Goal: Task Accomplishment & Management: Manage account settings

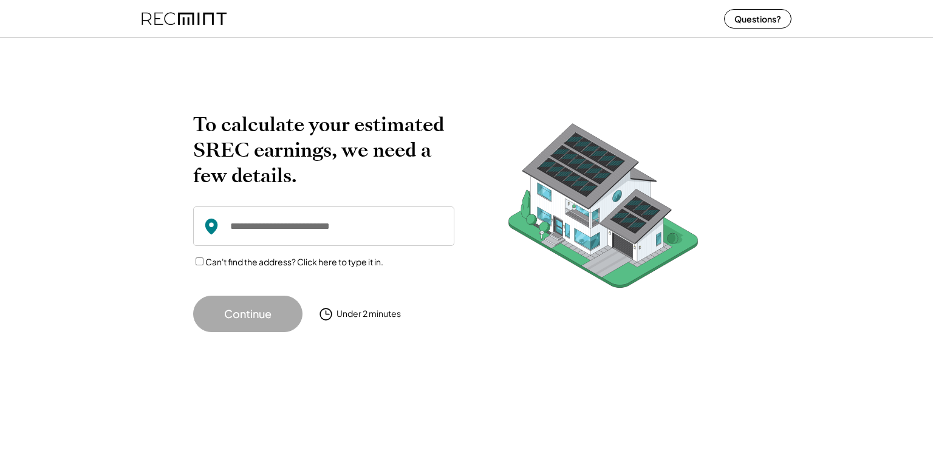
click at [210, 225] on icon at bounding box center [211, 227] width 18 height 18
click at [235, 230] on input "input" at bounding box center [323, 226] width 261 height 39
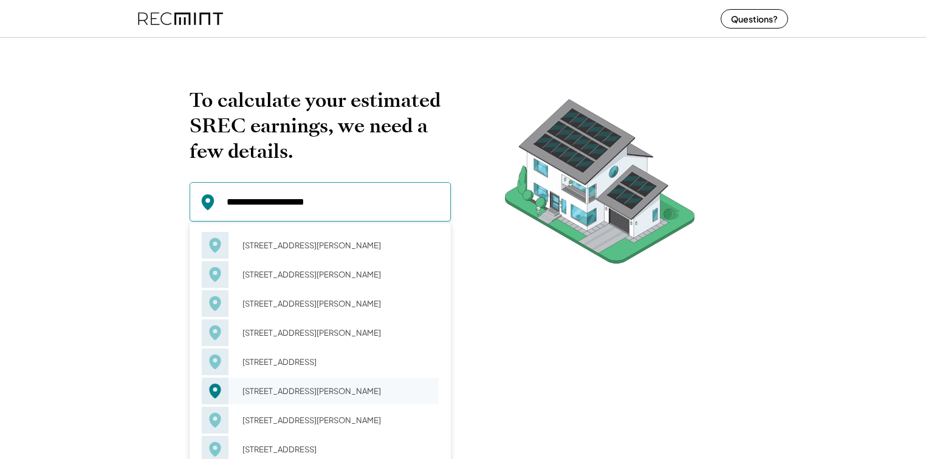
click at [258, 399] on div "143 Westchester Dr Stephens City, VA 22655" at bounding box center [337, 391] width 204 height 17
type input "**********"
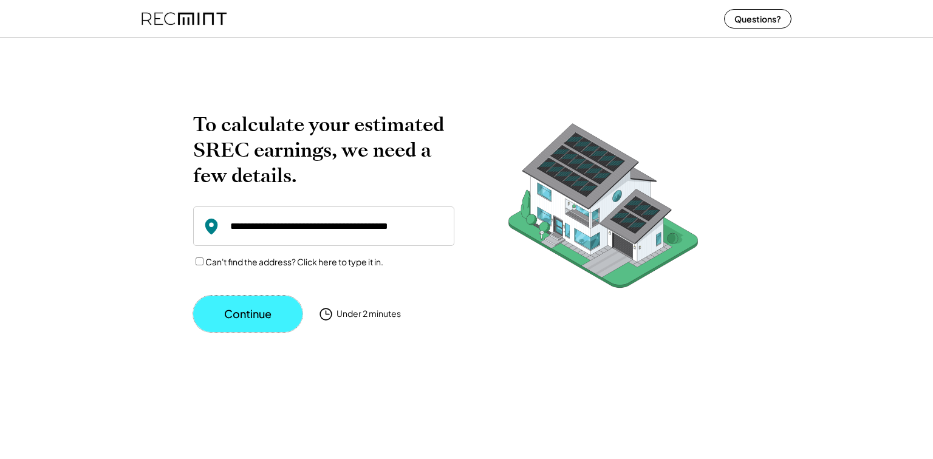
click at [232, 322] on button "Continue" at bounding box center [247, 314] width 109 height 36
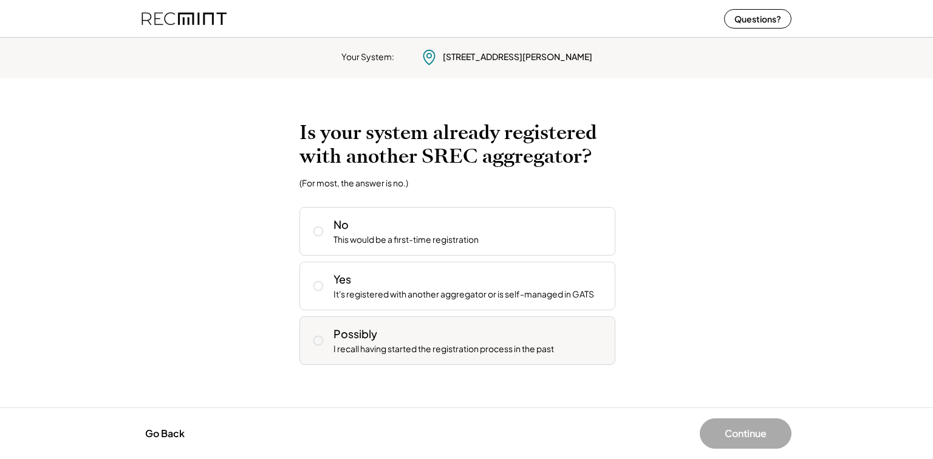
click at [318, 339] on icon at bounding box center [318, 341] width 12 height 12
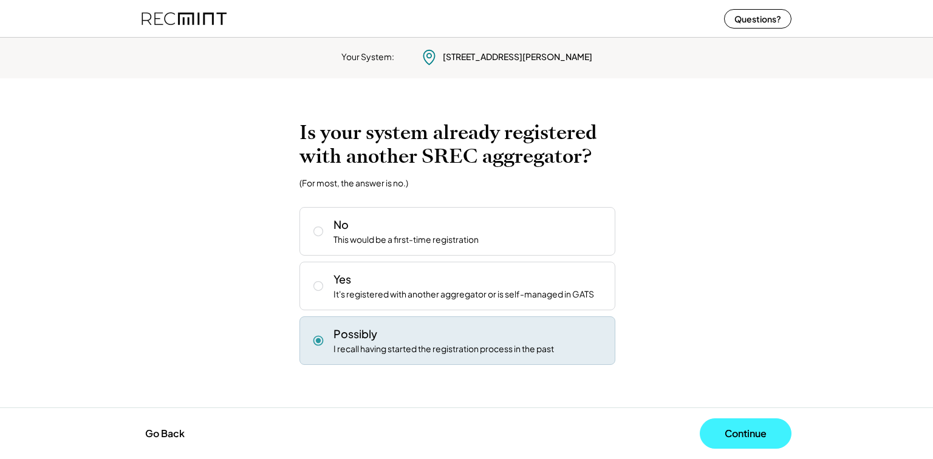
click at [733, 435] on button "Continue" at bounding box center [746, 434] width 92 height 30
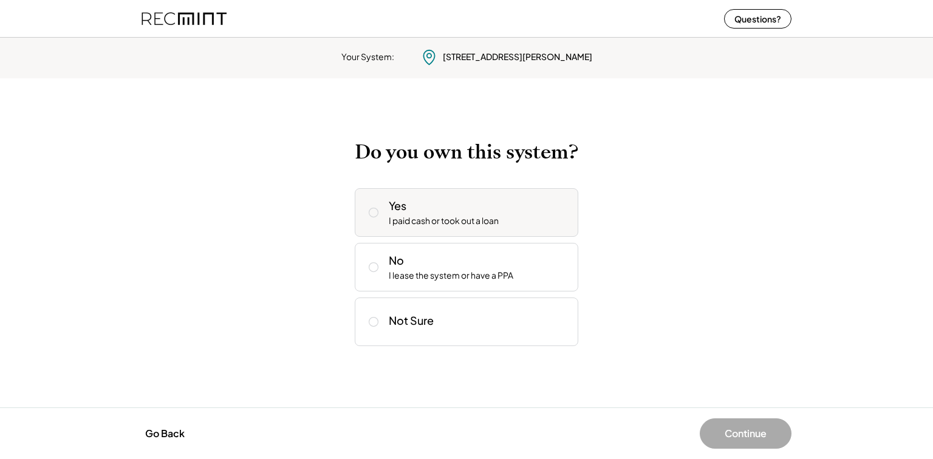
click at [373, 211] on icon at bounding box center [374, 213] width 12 height 12
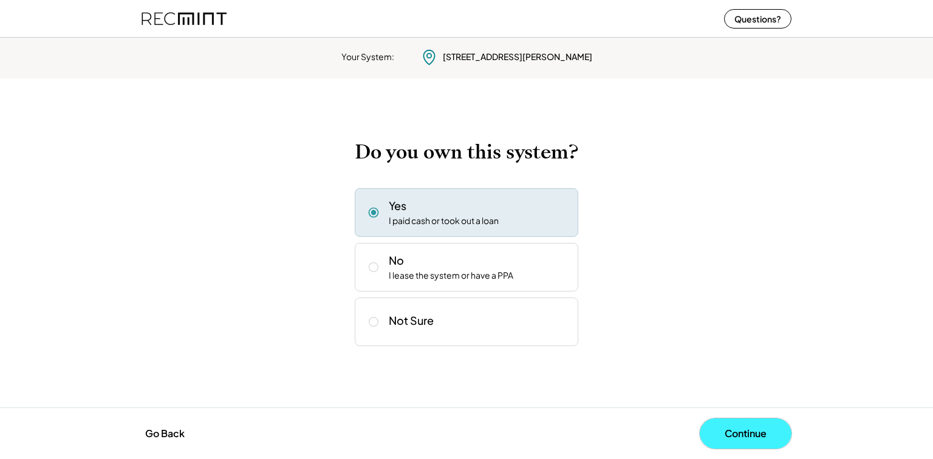
click at [744, 430] on button "Continue" at bounding box center [746, 434] width 92 height 30
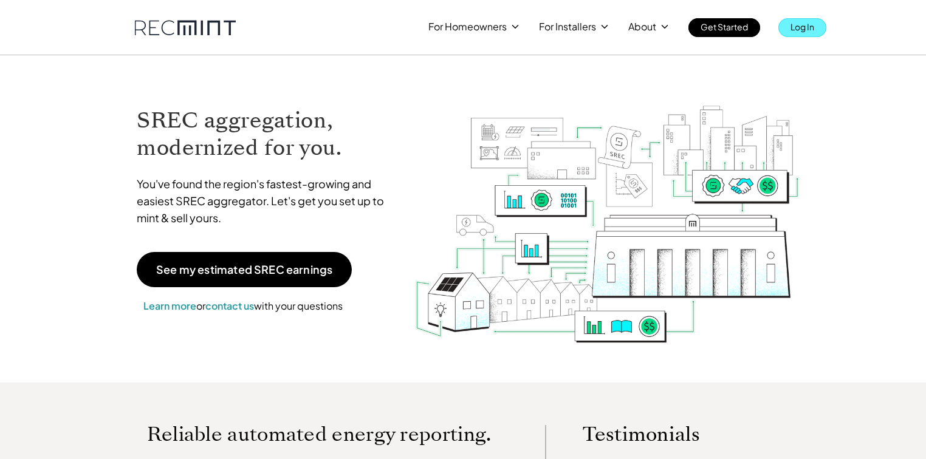
click at [801, 26] on p "Log In" at bounding box center [802, 26] width 24 height 17
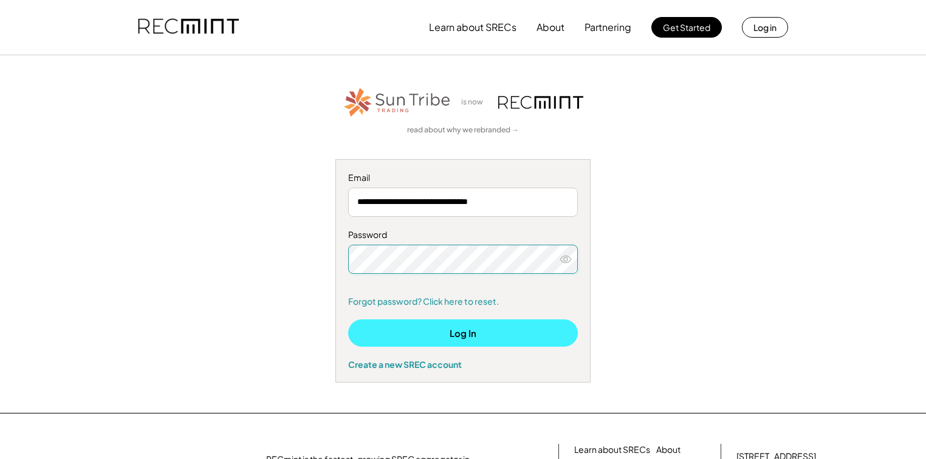
click at [413, 332] on button "Log In" at bounding box center [463, 333] width 230 height 27
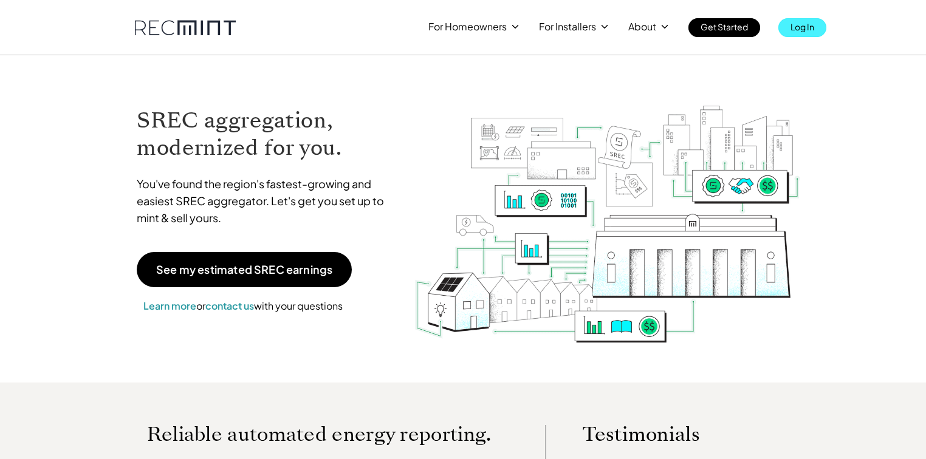
click at [457, 29] on p "Log In" at bounding box center [802, 26] width 24 height 17
click at [457, 27] on p "Log In" at bounding box center [802, 26] width 24 height 17
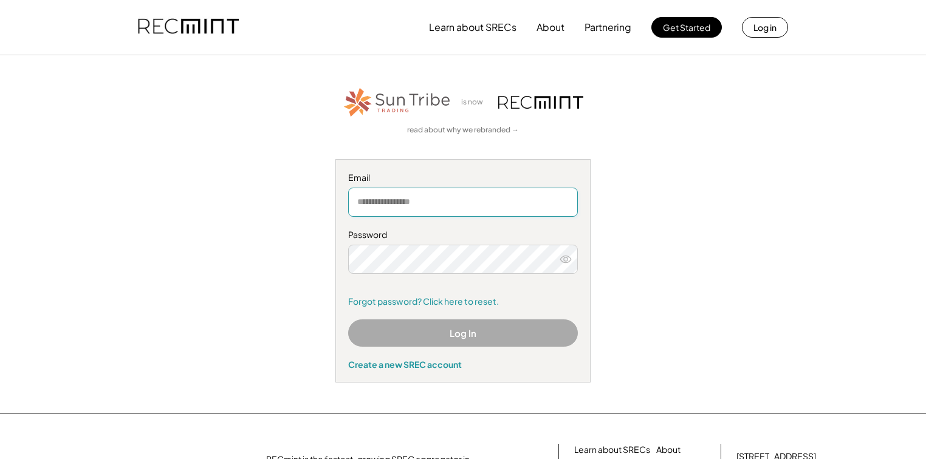
click at [388, 200] on input "email" at bounding box center [463, 202] width 230 height 29
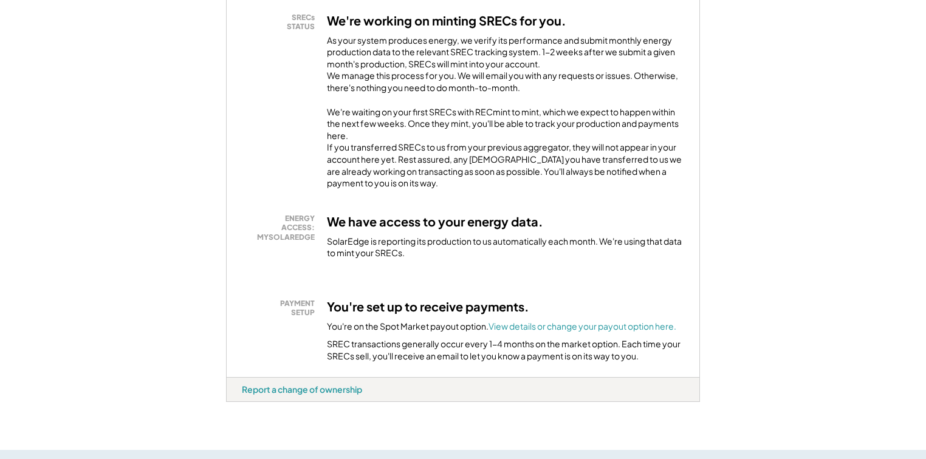
scroll to position [389, 0]
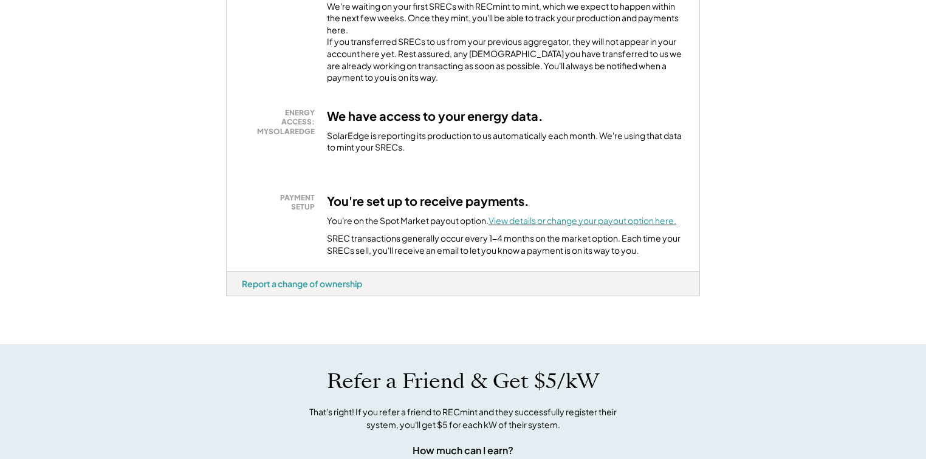
click at [527, 215] on font "View details or change your payout option here." at bounding box center [582, 220] width 188 height 11
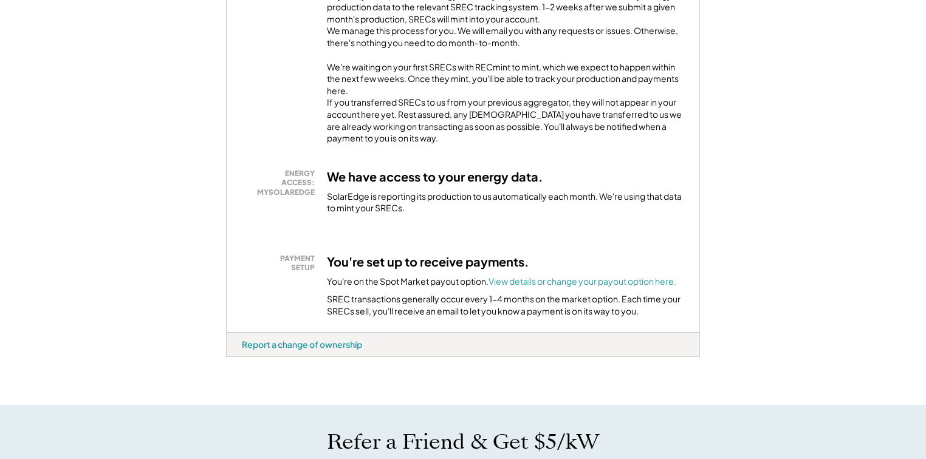
scroll to position [340, 0]
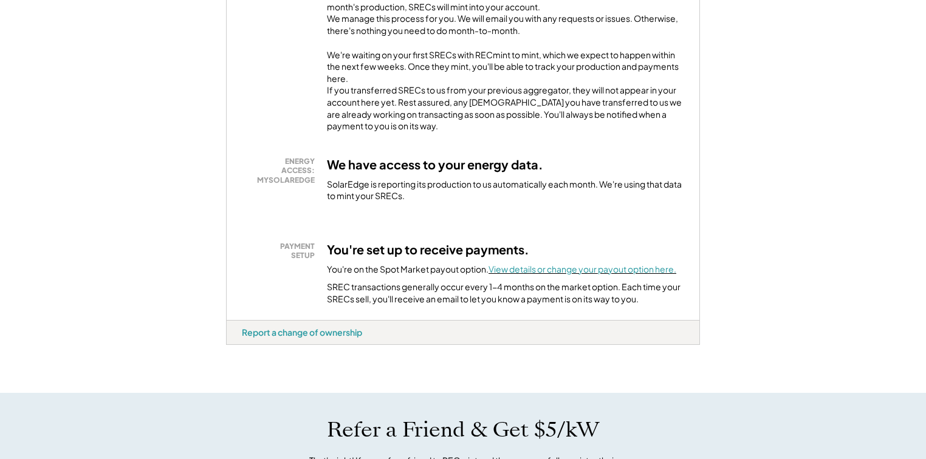
click at [552, 264] on font "View details or change your payout option here." at bounding box center [582, 269] width 188 height 11
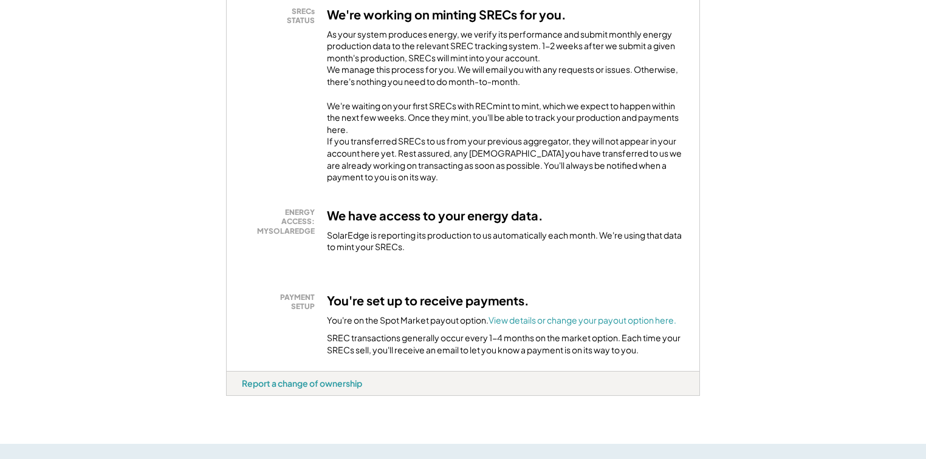
scroll to position [437, 0]
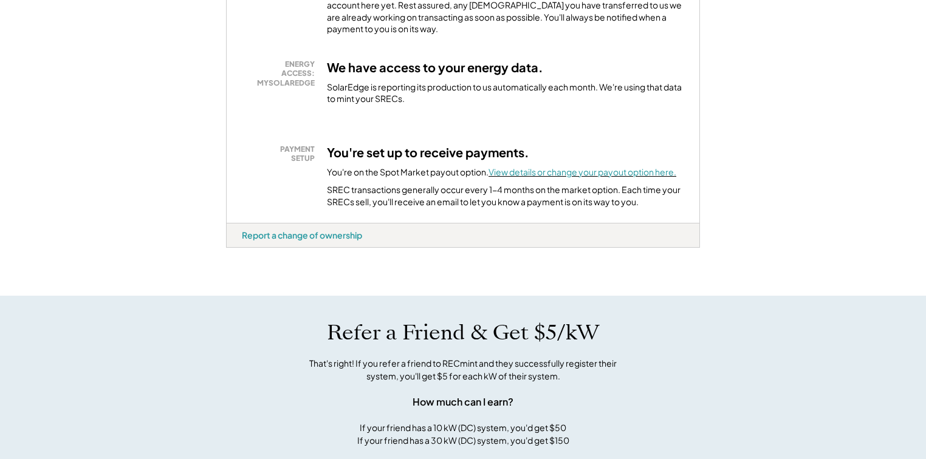
click at [525, 166] on font "View details or change your payout option here." at bounding box center [582, 171] width 188 height 11
